Goal: Task Accomplishment & Management: Complete application form

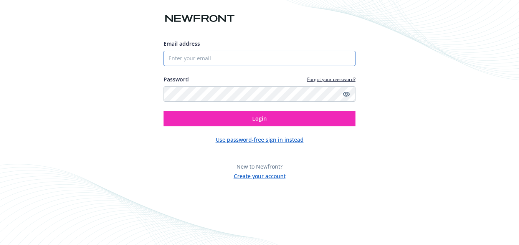
click at [209, 59] on input "Email address" at bounding box center [260, 58] width 192 height 15
type input "[PERSON_NAME][EMAIL_ADDRESS][DOMAIN_NAME]"
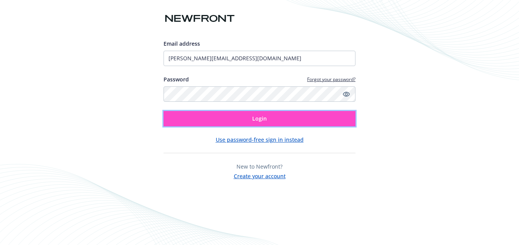
click at [271, 117] on button "Login" at bounding box center [260, 118] width 192 height 15
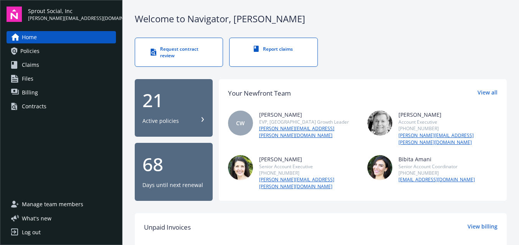
click at [180, 55] on div "Request contract review" at bounding box center [179, 52] width 57 height 13
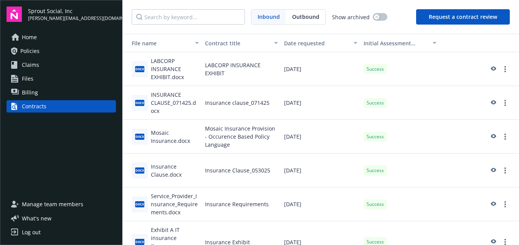
click at [447, 20] on button "Request a contract review" at bounding box center [463, 16] width 94 height 15
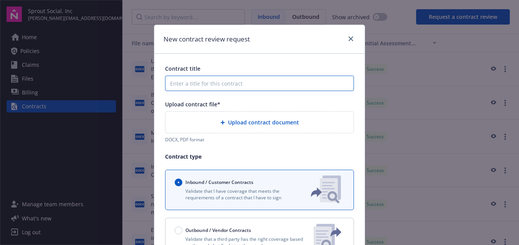
click at [212, 84] on input "Contract title" at bounding box center [259, 83] width 189 height 15
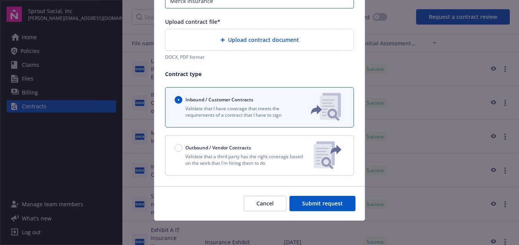
scroll to position [81, 0]
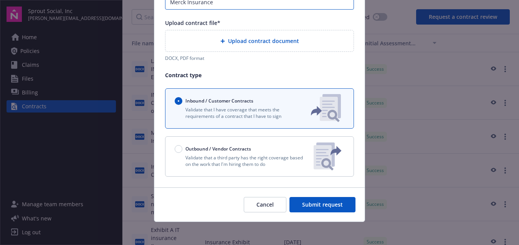
type input "Merck Insurance"
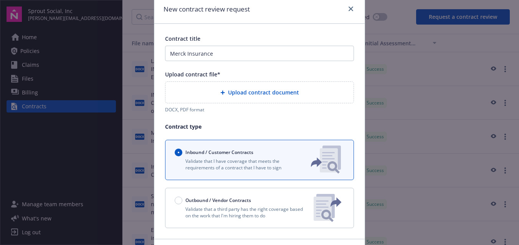
scroll to position [28, 0]
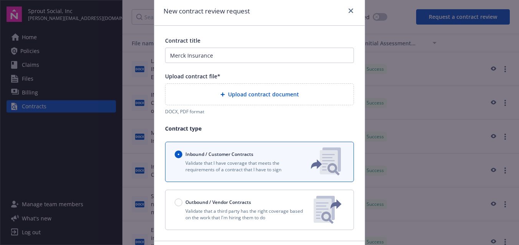
click at [252, 92] on span "Upload contract document" at bounding box center [263, 94] width 71 height 8
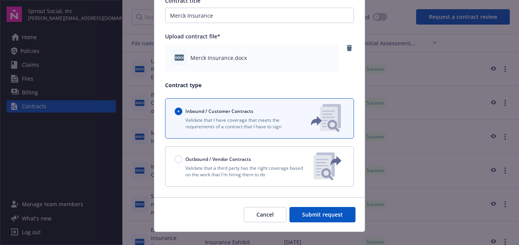
scroll to position [68, 0]
click at [326, 213] on span "Submit request" at bounding box center [322, 214] width 41 height 7
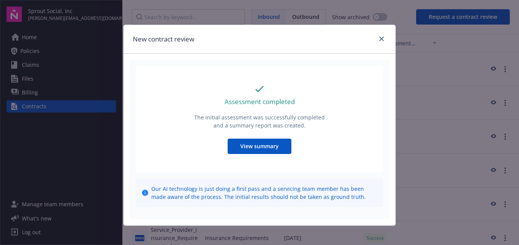
scroll to position [5, 0]
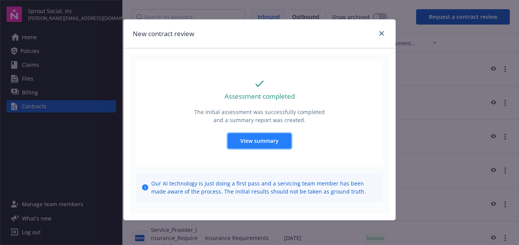
click at [269, 139] on span "View summary" at bounding box center [259, 140] width 38 height 7
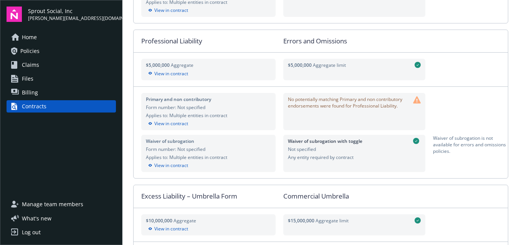
scroll to position [264, 0]
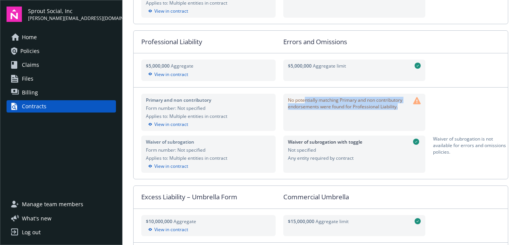
drag, startPoint x: 305, startPoint y: 101, endPoint x: 360, endPoint y: 112, distance: 56.3
click at [360, 112] on div "No potentially matching Primary and non contributory endorsements were found fo…" at bounding box center [349, 105] width 122 height 16
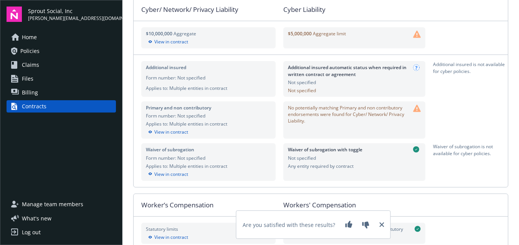
scroll to position [888, 0]
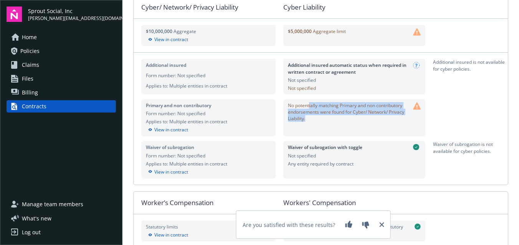
drag, startPoint x: 309, startPoint y: 105, endPoint x: 346, endPoint y: 123, distance: 40.7
click at [346, 123] on div "No potentially matching Primary and non contributory endorsements were found fo…" at bounding box center [349, 113] width 122 height 23
drag, startPoint x: 289, startPoint y: 106, endPoint x: 322, endPoint y: 120, distance: 36.1
click at [322, 120] on span "No potentially matching Primary and non contributory endorsements were found fo…" at bounding box center [349, 112] width 122 height 20
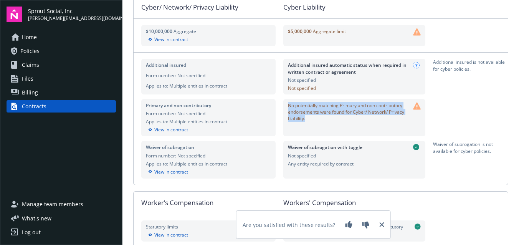
click at [322, 120] on span "No potentially matching Primary and non contributory endorsements were found fo…" at bounding box center [349, 112] width 122 height 20
drag, startPoint x: 319, startPoint y: 107, endPoint x: 344, endPoint y: 119, distance: 28.3
click at [344, 119] on span "No potentially matching Primary and non contributory endorsements were found fo…" at bounding box center [349, 112] width 122 height 20
drag, startPoint x: 288, startPoint y: 106, endPoint x: 320, endPoint y: 121, distance: 34.7
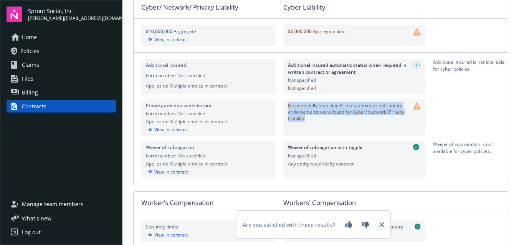
click at [320, 121] on span "No potentially matching Primary and non contributory endorsements were found fo…" at bounding box center [349, 112] width 122 height 20
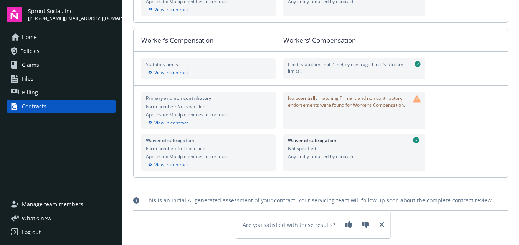
scroll to position [1053, 0]
